Goal: Transaction & Acquisition: Purchase product/service

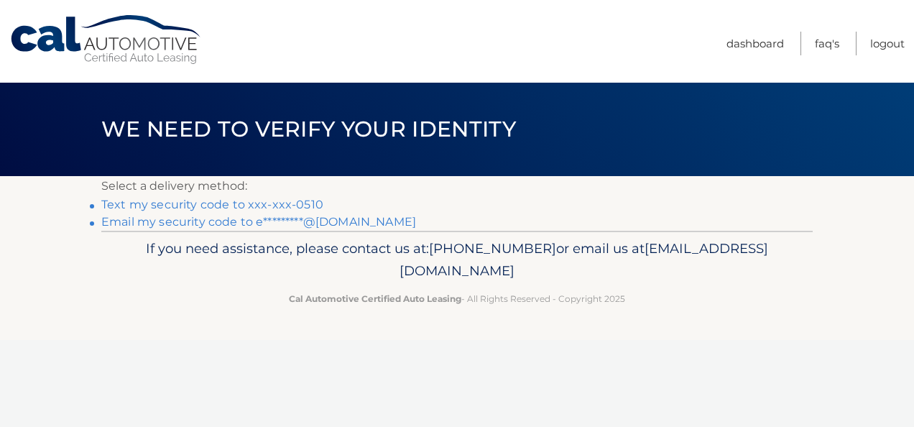
click at [292, 216] on link "Email my security code to e*********@gmail.com" at bounding box center [258, 222] width 315 height 14
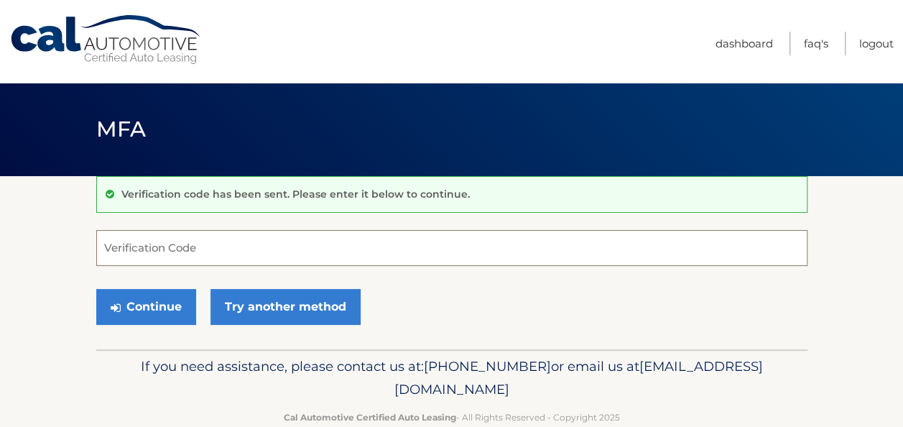
click at [217, 248] on input "Verification Code" at bounding box center [451, 248] width 711 height 36
click at [244, 233] on input "Verification Code" at bounding box center [451, 248] width 711 height 36
paste input "185044"
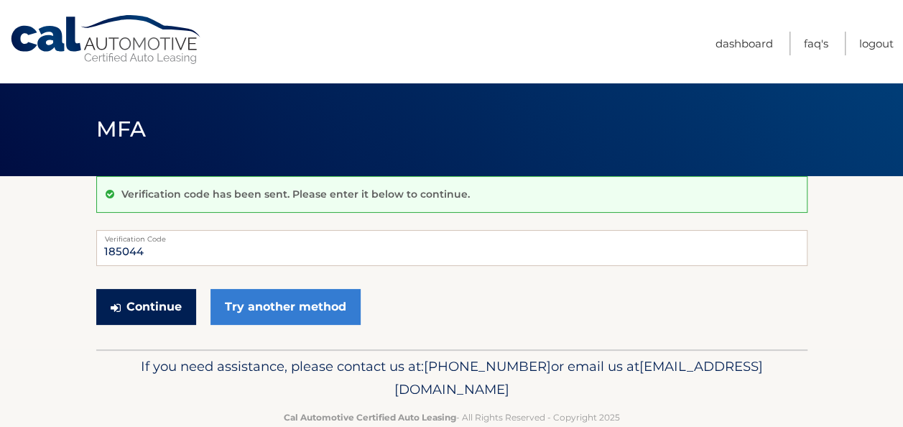
click at [157, 312] on button "Continue" at bounding box center [146, 307] width 100 height 36
click at [157, 309] on button "Continue" at bounding box center [146, 307] width 100 height 36
type input "1"
type input "185044"
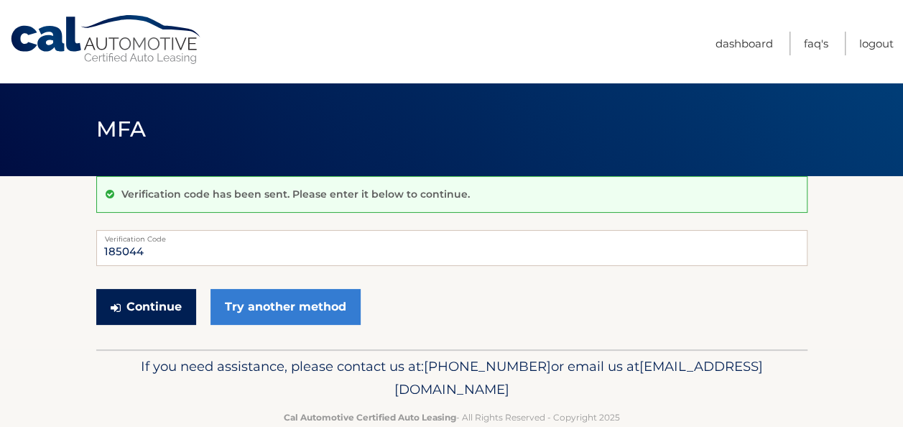
click at [148, 301] on button "Continue" at bounding box center [146, 307] width 100 height 36
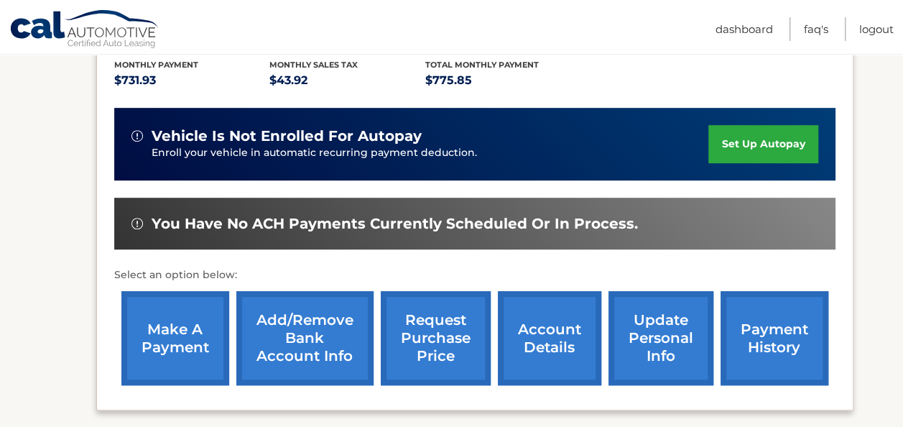
scroll to position [347, 0]
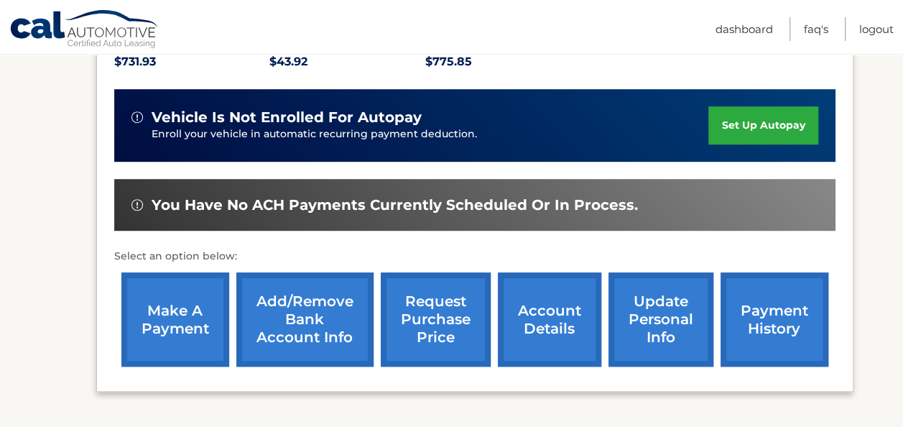
click at [203, 296] on link "make a payment" at bounding box center [175, 319] width 108 height 94
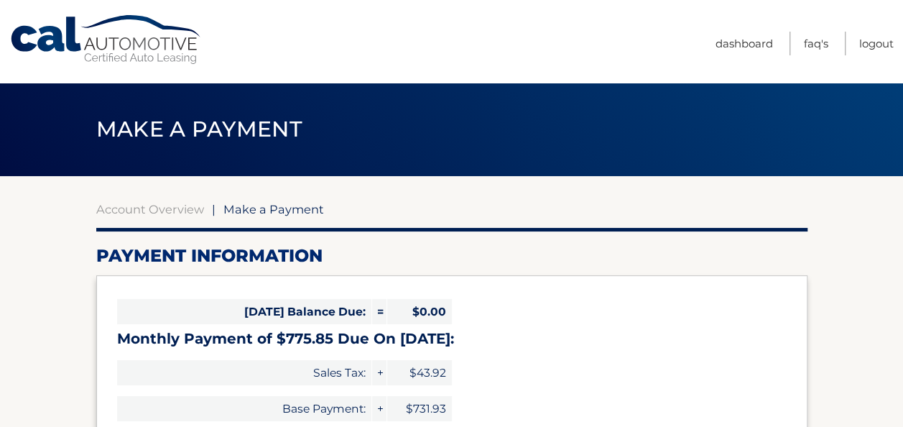
select select "MDk0YTZiZTYtYjI1OS00N2YwLTg1MTYtMWQ0NmE2YzFiNjhj"
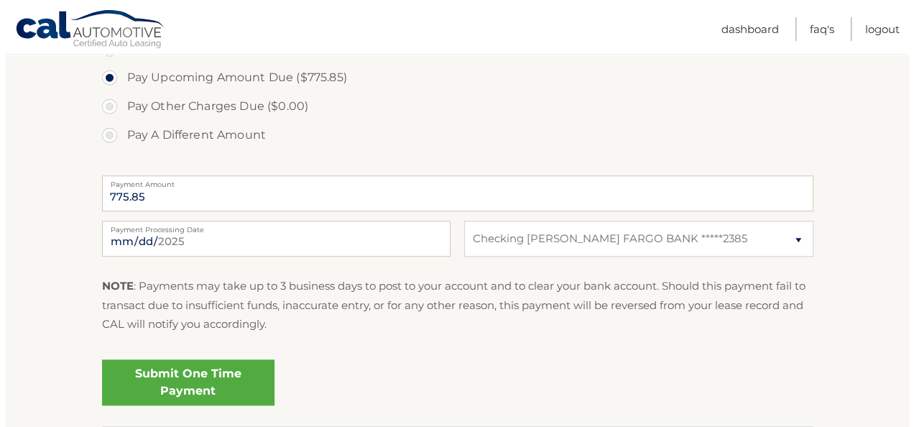
scroll to position [499, 0]
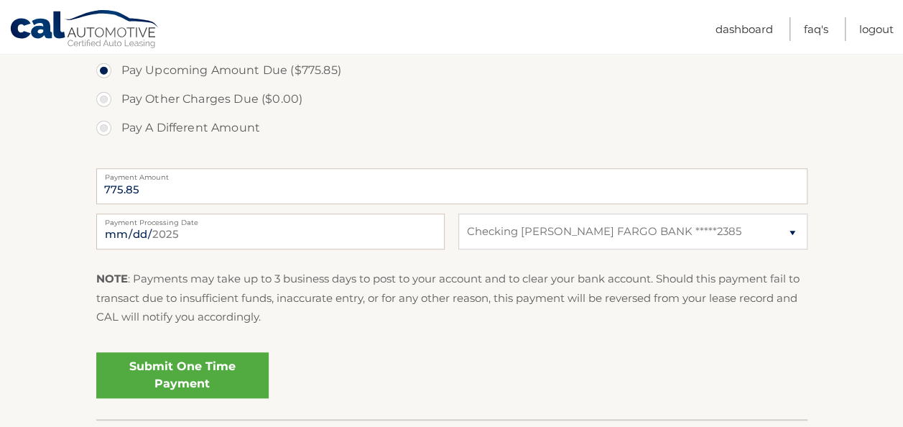
click at [128, 249] on div "2025-09-30 Payment Processing Date This payment is scheduled after your grace p…" at bounding box center [451, 239] width 711 height 52
click at [123, 233] on input "2025-09-30" at bounding box center [270, 231] width 348 height 36
type input "2025-10-02"
click at [191, 369] on link "Submit One Time Payment" at bounding box center [182, 375] width 172 height 46
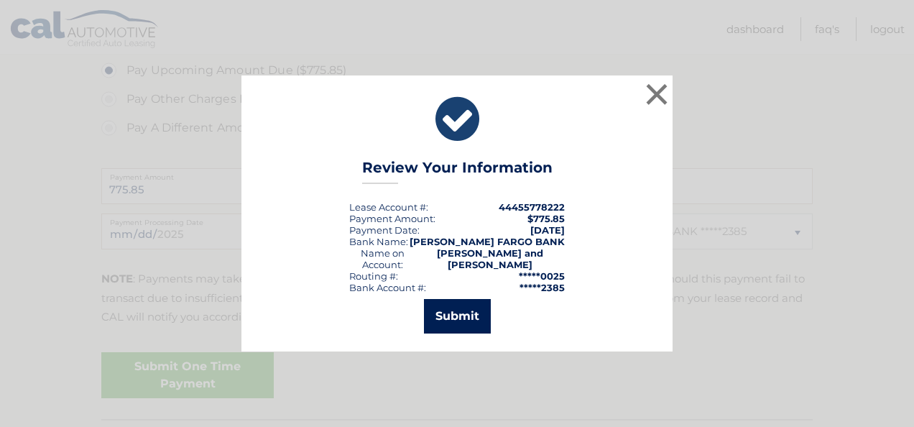
click at [453, 319] on button "Submit" at bounding box center [457, 316] width 67 height 34
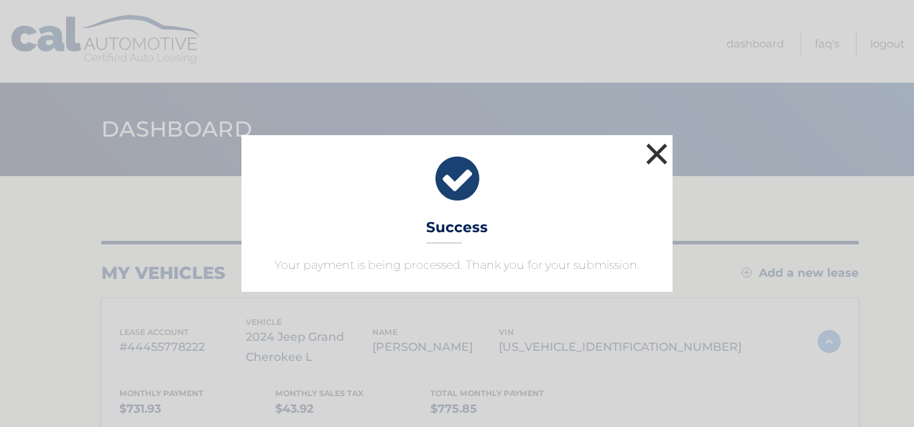
click at [654, 162] on button "×" at bounding box center [656, 153] width 29 height 29
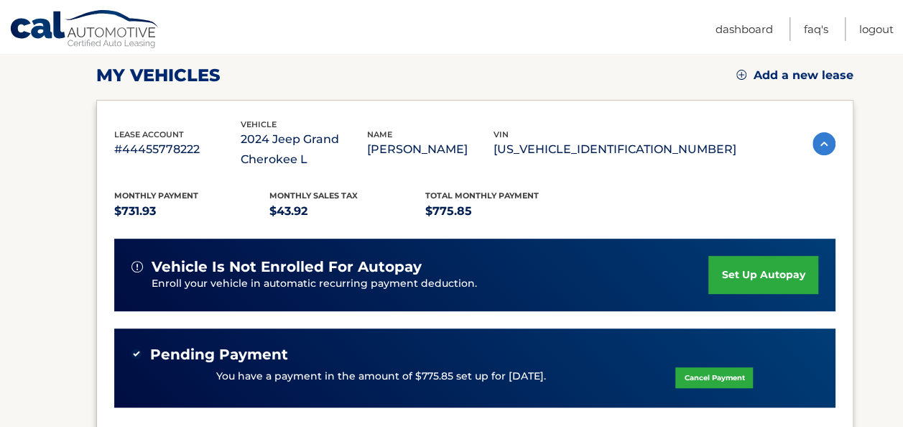
scroll to position [144, 0]
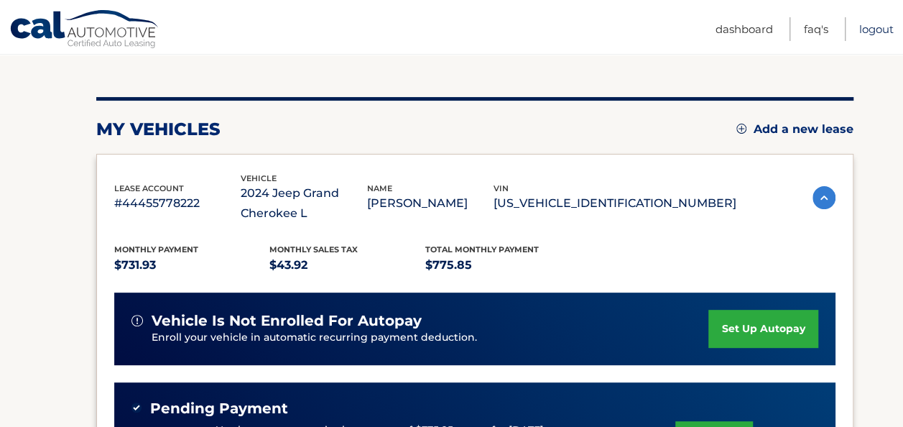
click at [879, 33] on link "Logout" at bounding box center [876, 29] width 34 height 24
